Goal: Information Seeking & Learning: Learn about a topic

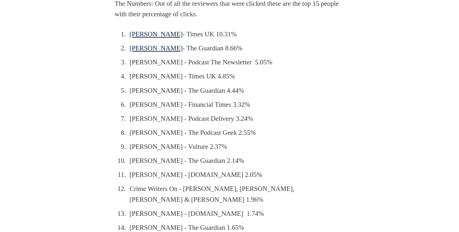
scroll to position [535, 0]
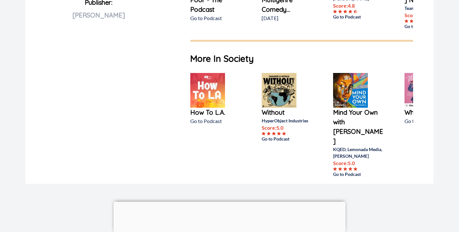
scroll to position [465, 0]
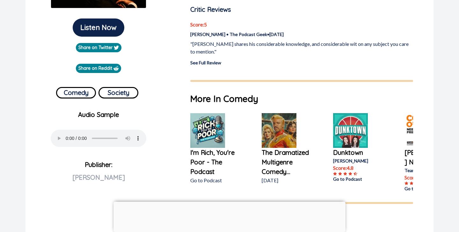
scroll to position [195, 0]
